Goal: Transaction & Acquisition: Obtain resource

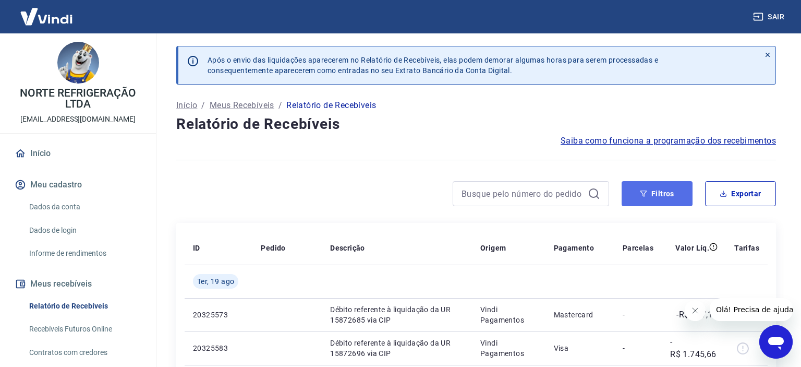
click at [642, 191] on button "Filtros" at bounding box center [657, 193] width 71 height 25
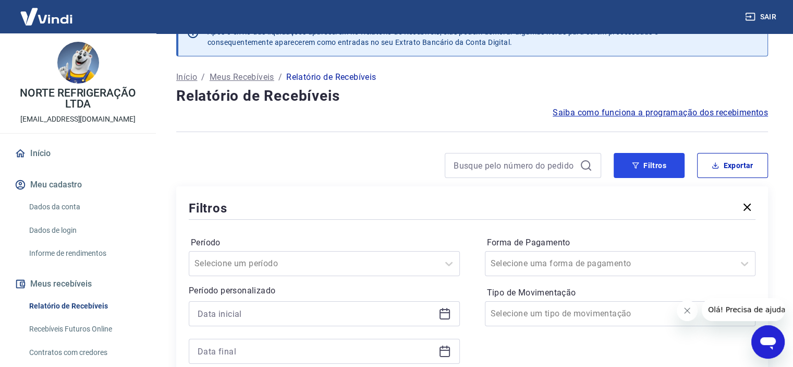
scroll to position [104, 0]
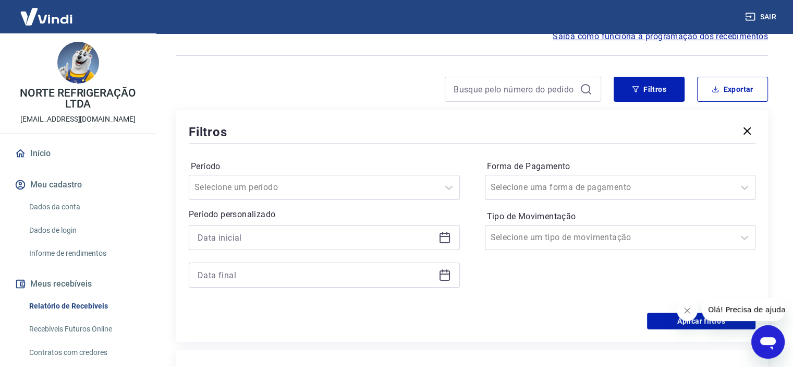
click at [446, 237] on icon at bounding box center [444, 237] width 13 height 13
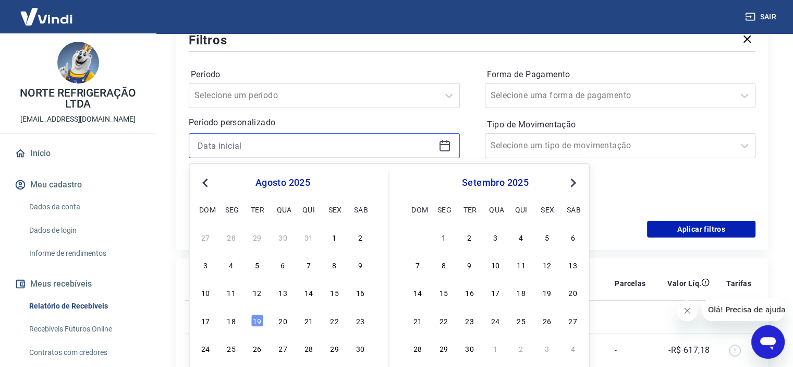
scroll to position [261, 0]
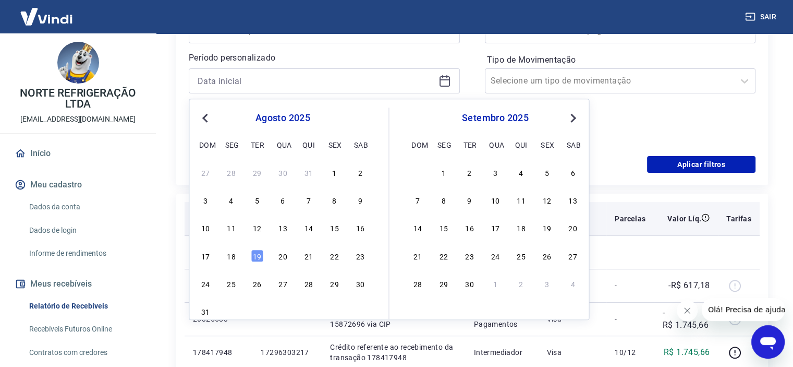
click at [232, 200] on div "4" at bounding box center [231, 199] width 13 height 13
type input "04/08/2025"
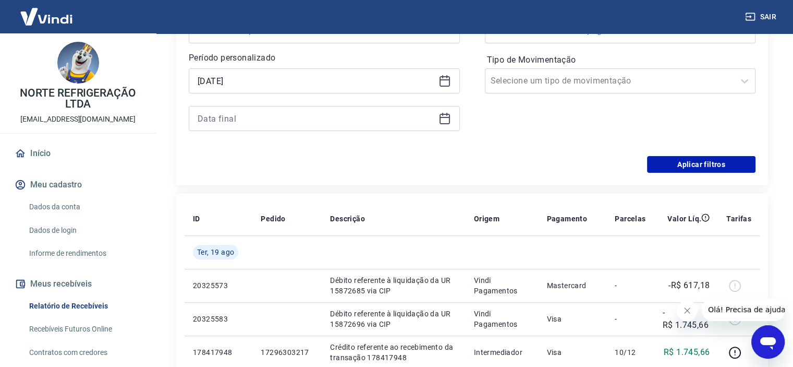
drag, startPoint x: 450, startPoint y: 119, endPoint x: 416, endPoint y: 139, distance: 39.7
click at [450, 119] on div at bounding box center [324, 118] width 271 height 25
click at [446, 119] on icon at bounding box center [444, 118] width 13 height 13
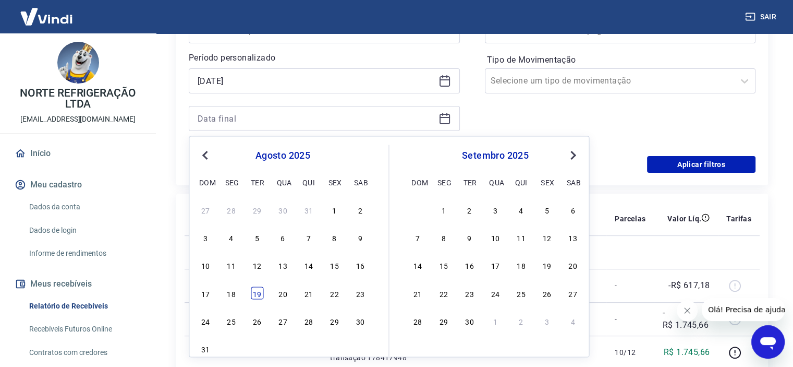
click at [254, 292] on div "19" at bounding box center [257, 292] width 13 height 13
type input "19/08/2025"
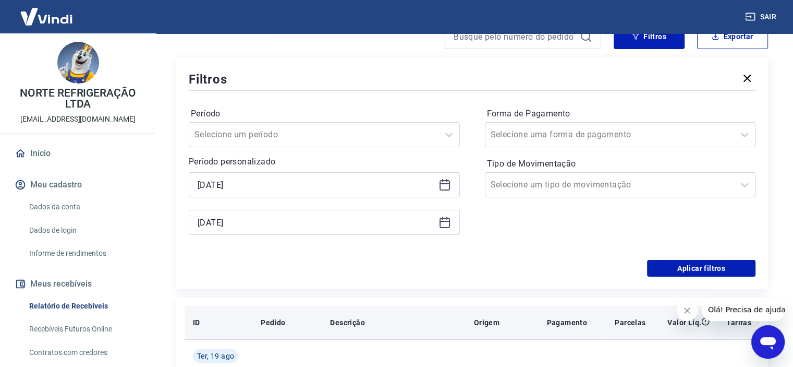
scroll to position [156, 0]
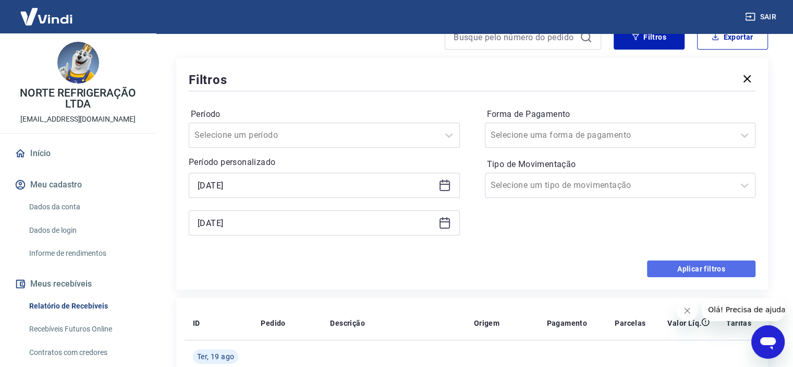
click at [700, 266] on button "Aplicar filtros" at bounding box center [701, 268] width 108 height 17
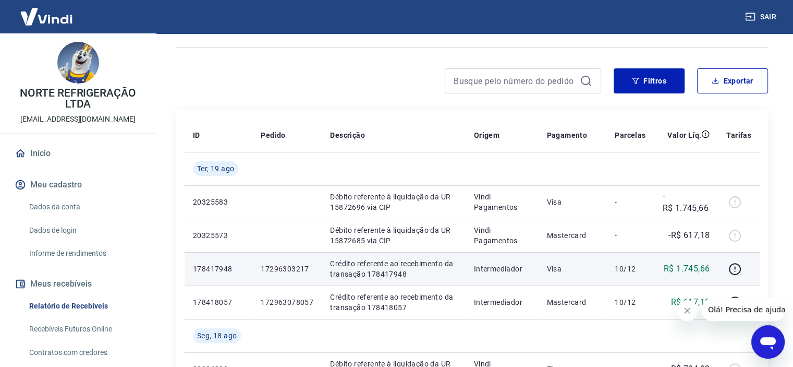
scroll to position [104, 0]
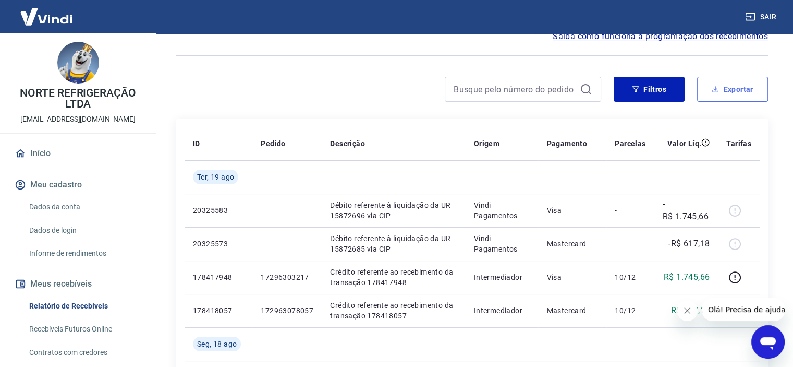
click at [742, 88] on button "Exportar" at bounding box center [732, 89] width 71 height 25
type input "04/08/2025"
type input "19/08/2025"
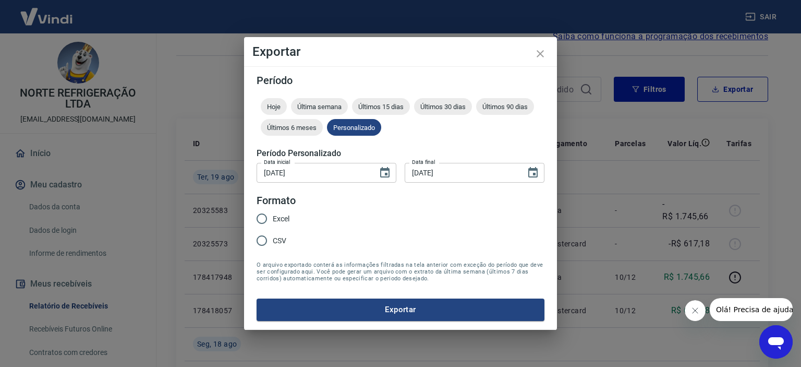
click at [275, 238] on span "CSV" at bounding box center [280, 240] width 14 height 11
click at [273, 238] on input "CSV" at bounding box center [262, 240] width 22 height 22
radio input "true"
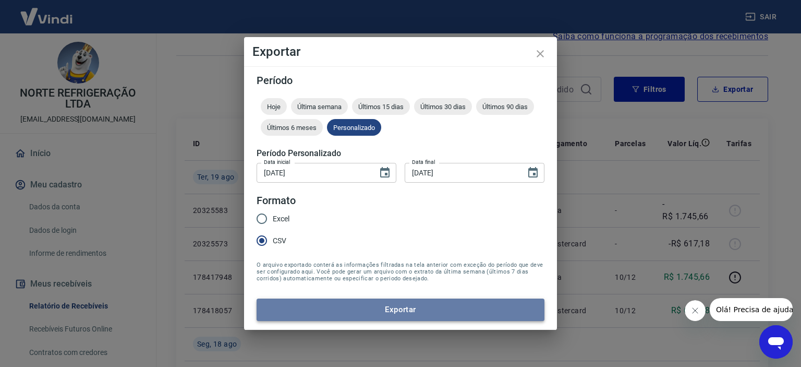
click at [397, 308] on button "Exportar" at bounding box center [401, 309] width 288 height 22
